Goal: Information Seeking & Learning: Learn about a topic

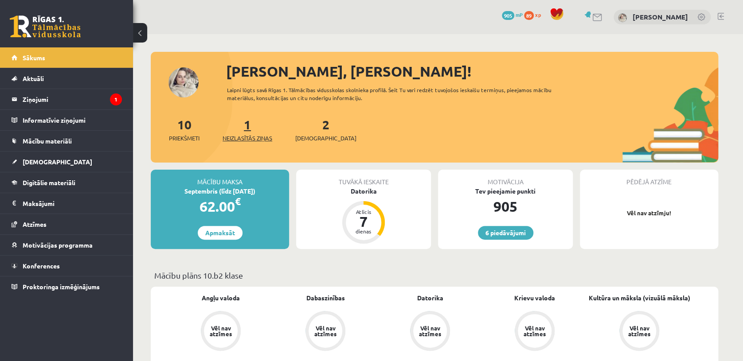
click at [239, 140] on span "Neizlasītās ziņas" at bounding box center [248, 138] width 50 height 9
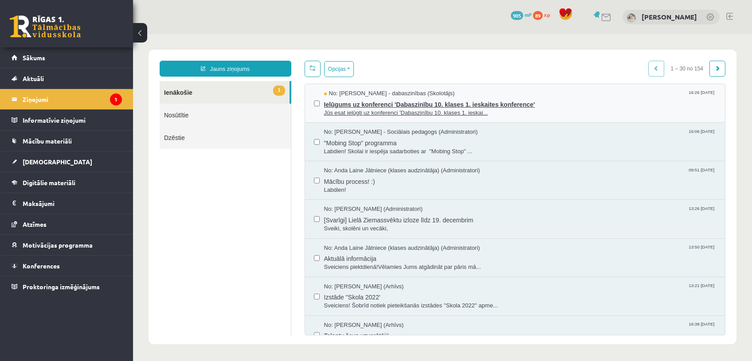
click at [394, 107] on span "Ielūgums uz konferenci 'Dabaszinību 10. klases 1. ieskaites konference'" at bounding box center [520, 103] width 392 height 11
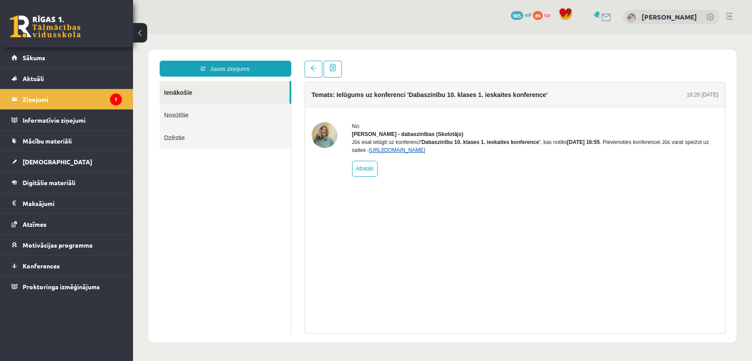
click at [403, 153] on link "https://eskola.r1tv.lv/conferences/4468/join" at bounding box center [397, 150] width 56 height 6
click at [47, 52] on link "Sākums" at bounding box center [67, 57] width 110 height 20
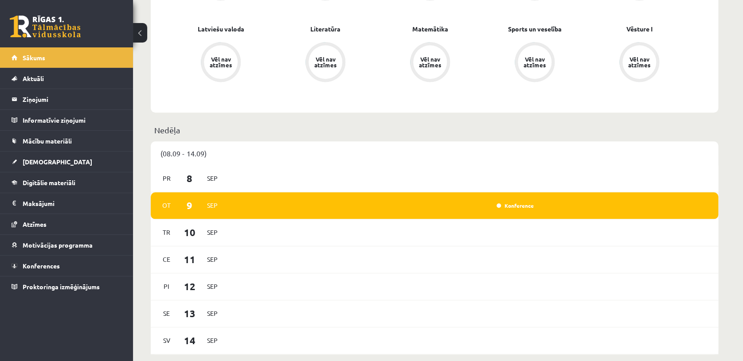
scroll to position [344, 0]
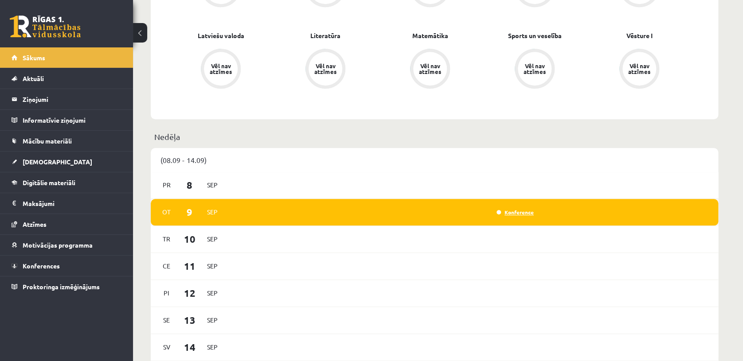
click at [517, 212] on link "Konference" at bounding box center [515, 212] width 37 height 7
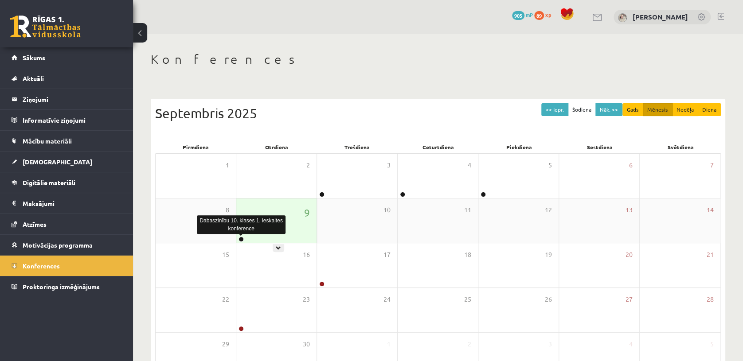
click at [240, 239] on link at bounding box center [241, 239] width 5 height 5
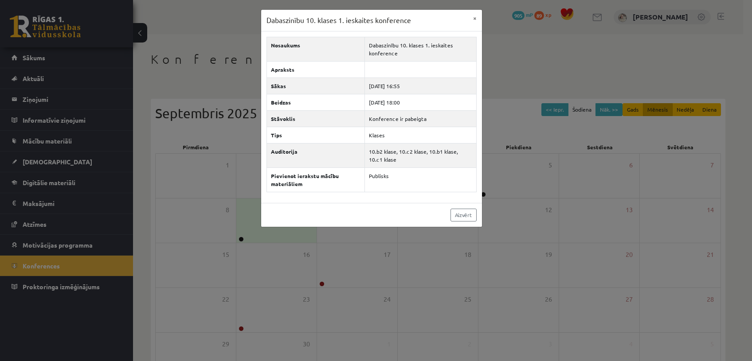
click at [323, 263] on div "Dabaszinību 10. klases 1. ieskaites konference × Nosaukums Dabaszinību 10. klas…" at bounding box center [376, 180] width 752 height 361
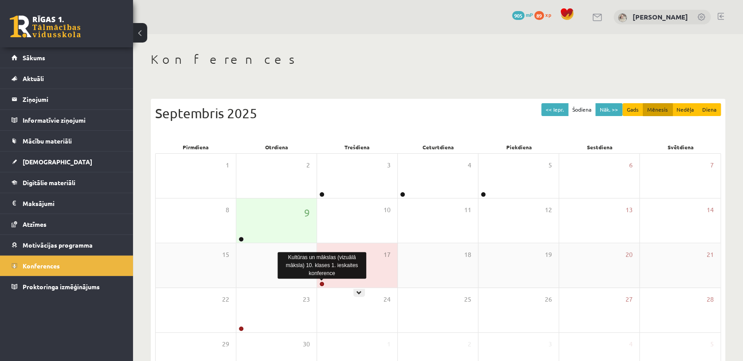
click at [322, 282] on link at bounding box center [321, 284] width 5 height 5
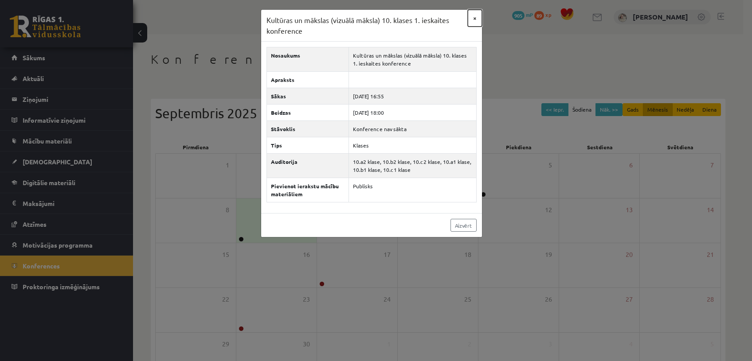
click at [474, 18] on button "×" at bounding box center [475, 18] width 14 height 17
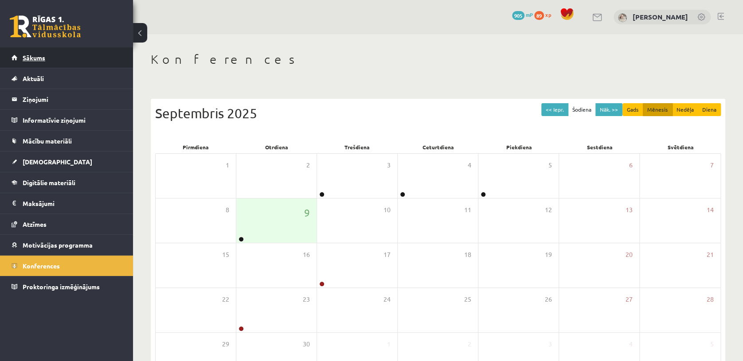
click at [47, 58] on link "Sākums" at bounding box center [67, 57] width 110 height 20
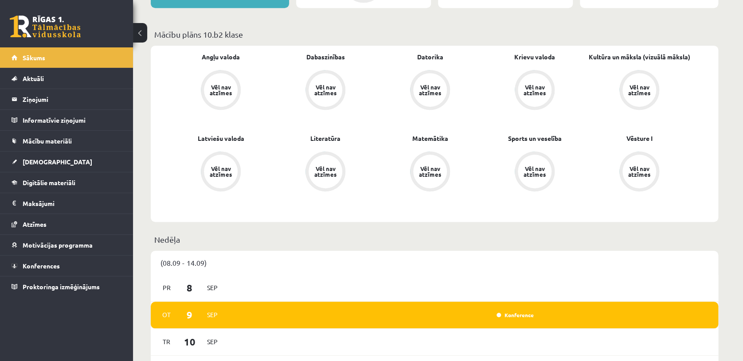
scroll to position [395, 0]
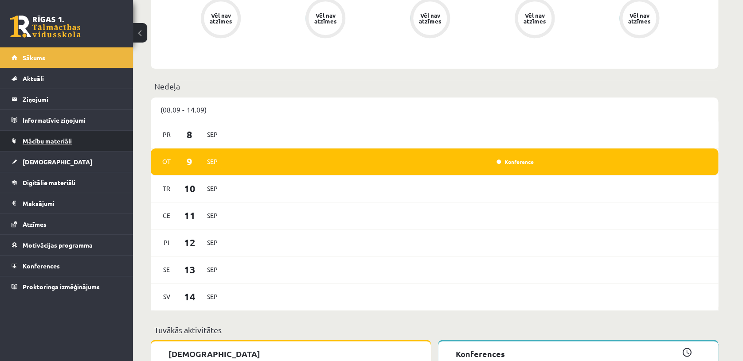
click at [66, 135] on link "Mācību materiāli" at bounding box center [67, 141] width 110 height 20
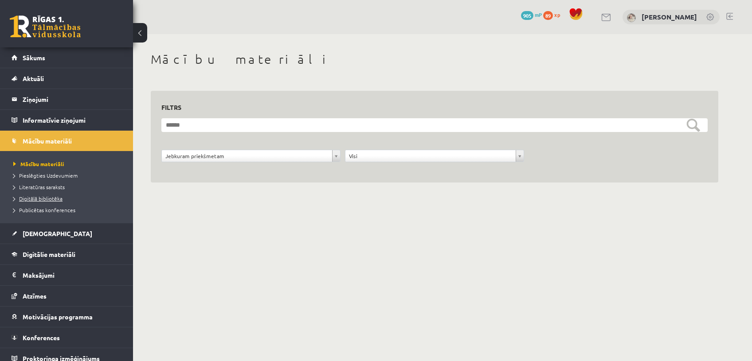
click at [55, 196] on span "Digitālā bibliotēka" at bounding box center [37, 198] width 49 height 7
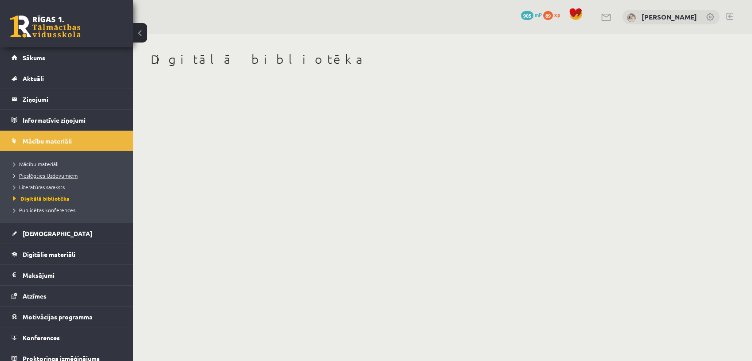
click at [59, 175] on span "Pieslēgties Uzdevumiem" at bounding box center [45, 175] width 64 height 7
click at [53, 211] on span "Publicētas konferences" at bounding box center [44, 210] width 62 height 7
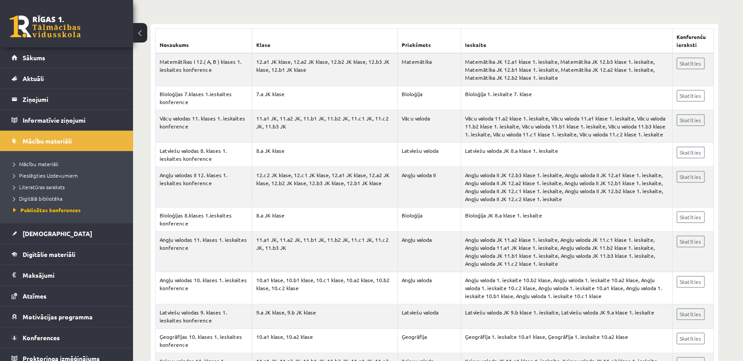
scroll to position [190, 0]
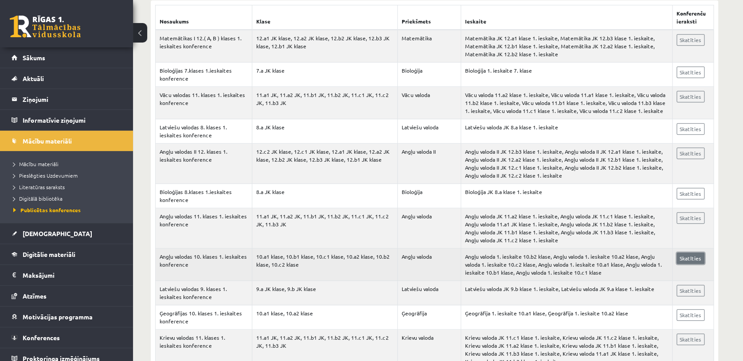
click at [687, 257] on link "Skatīties" at bounding box center [691, 259] width 28 height 12
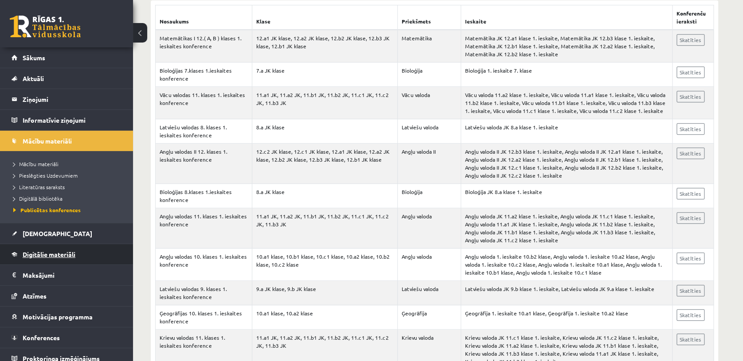
click at [31, 258] on link "Digitālie materiāli" at bounding box center [67, 254] width 110 height 20
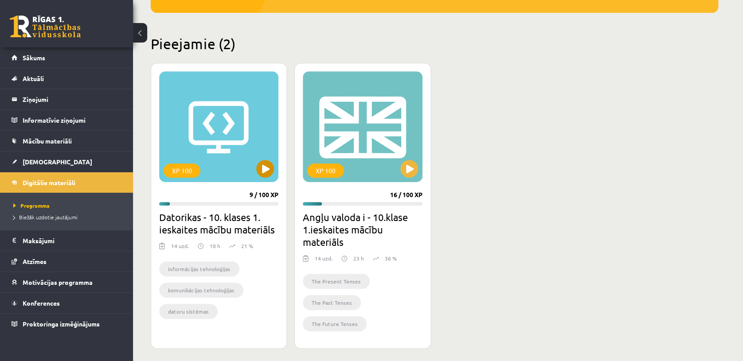
click at [220, 178] on div "XP 100" at bounding box center [218, 126] width 119 height 111
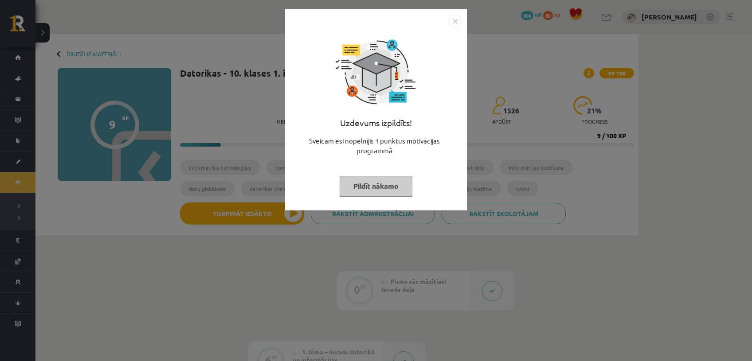
click at [384, 185] on button "Pildīt nākamo" at bounding box center [376, 186] width 73 height 20
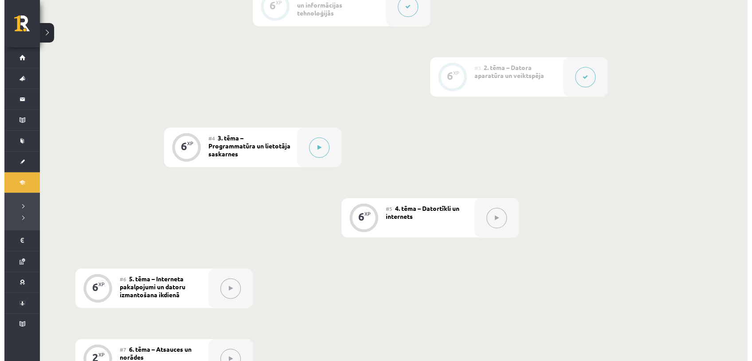
scroll to position [359, 0]
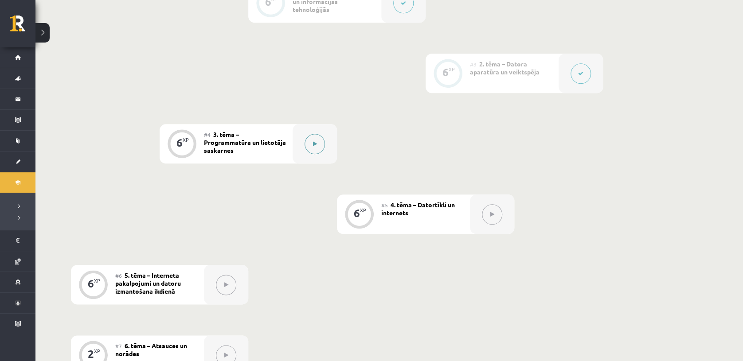
click at [319, 141] on button at bounding box center [315, 144] width 20 height 20
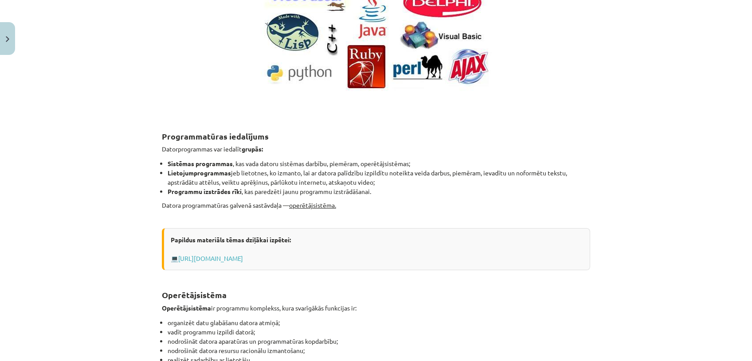
scroll to position [271, 0]
